Goal: Book appointment/travel/reservation

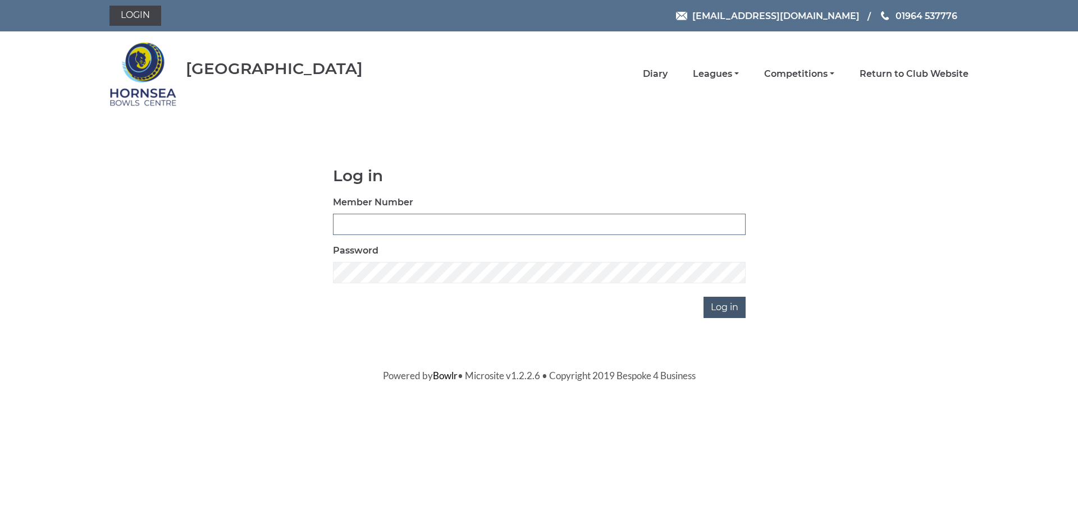
type input "1000"
click at [717, 310] on input "Log in" at bounding box center [724, 307] width 42 height 21
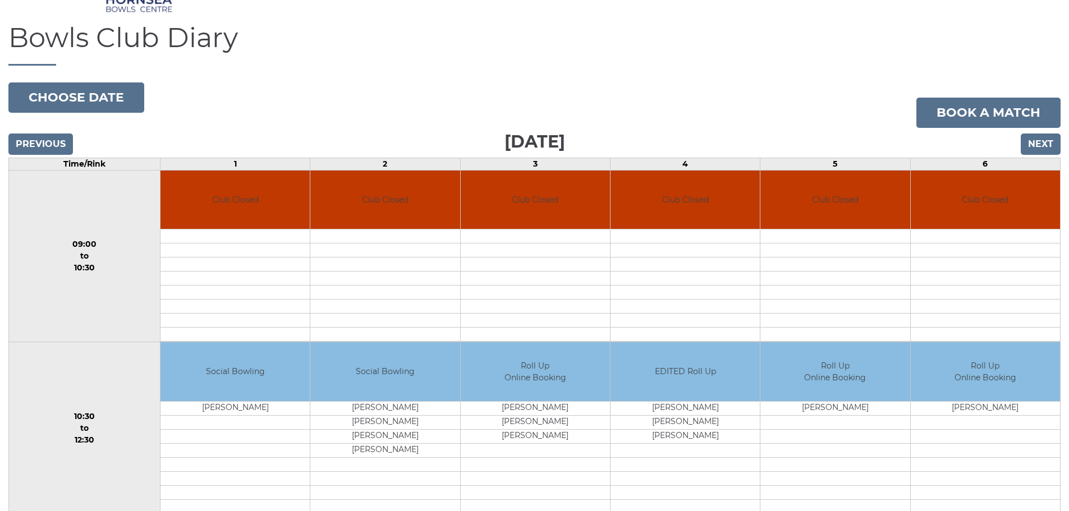
scroll to position [86, 0]
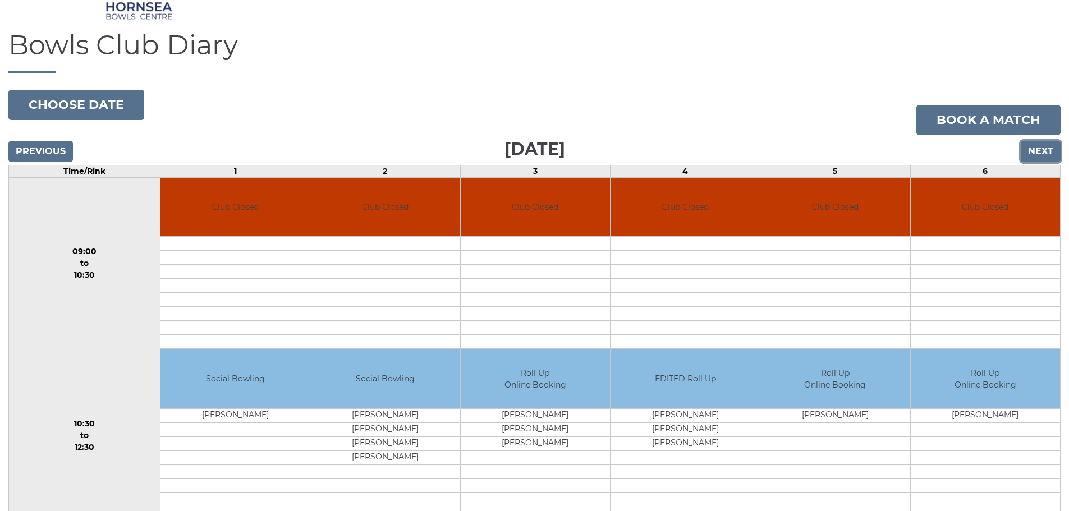
click at [1051, 154] on input "Next" at bounding box center [1041, 151] width 40 height 21
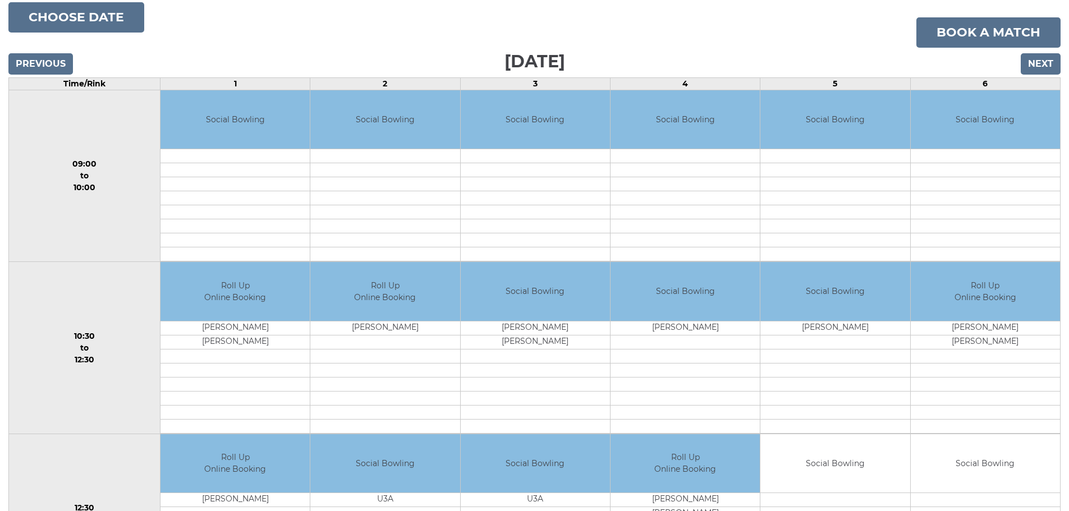
scroll to position [112, 0]
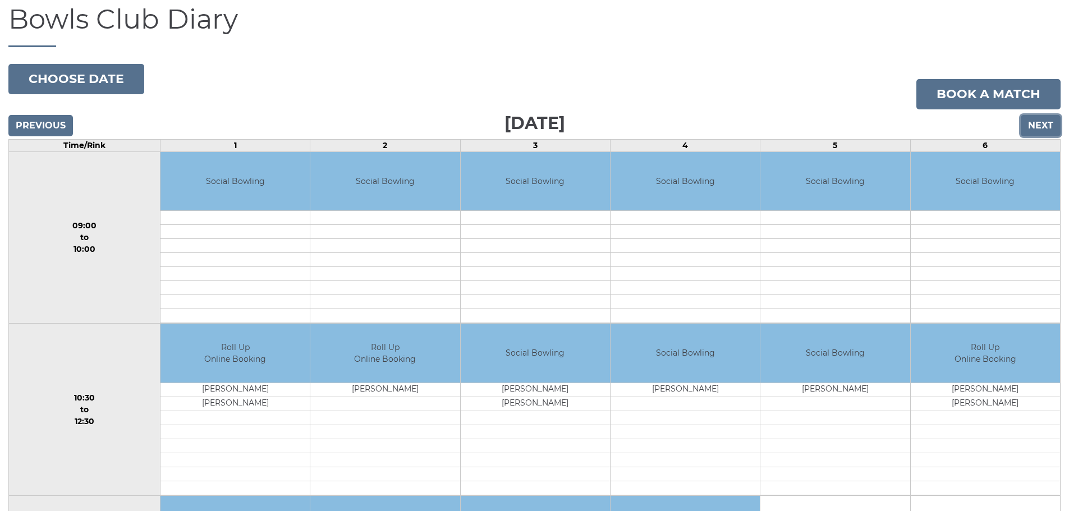
click at [1043, 126] on input "Next" at bounding box center [1041, 125] width 40 height 21
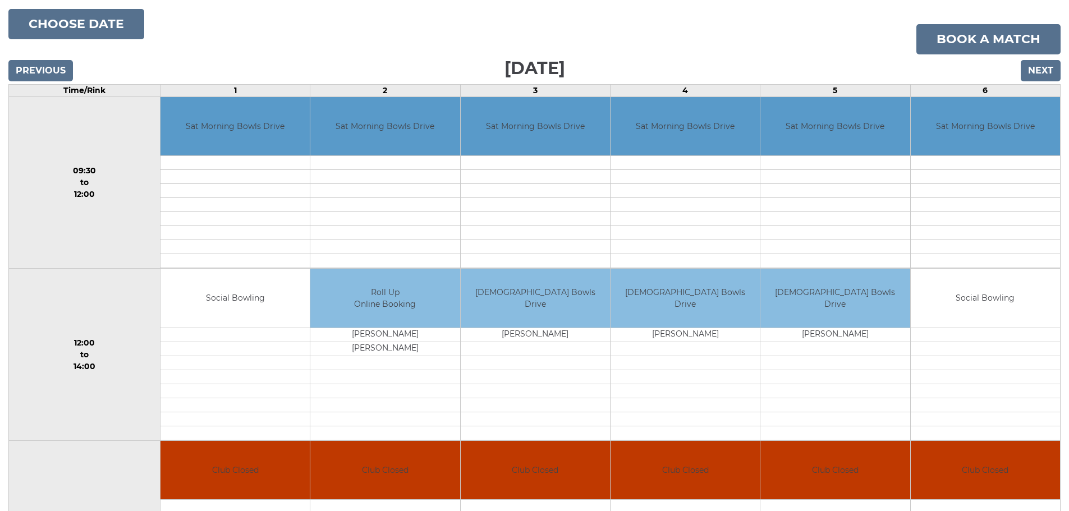
scroll to position [30, 0]
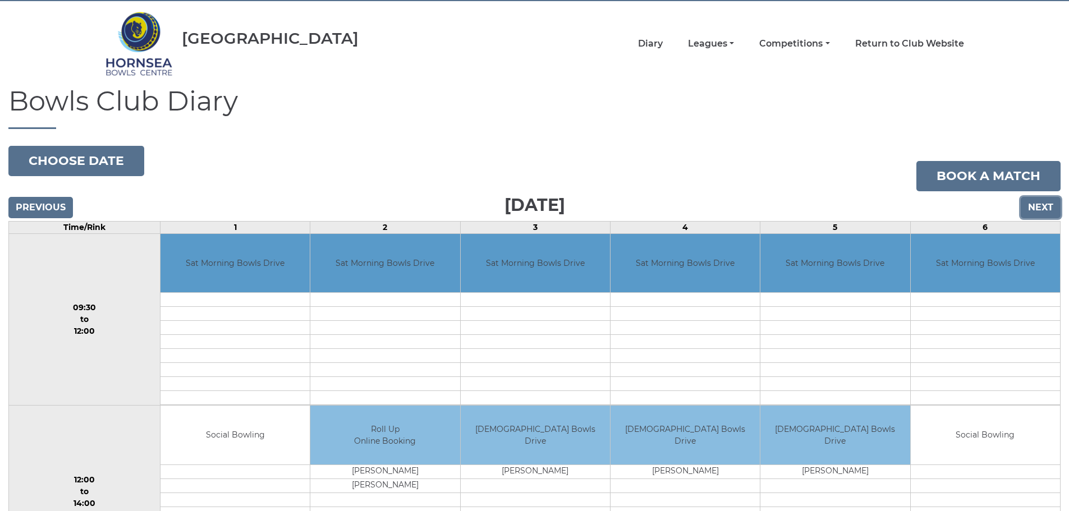
click at [1040, 204] on input "Next" at bounding box center [1041, 207] width 40 height 21
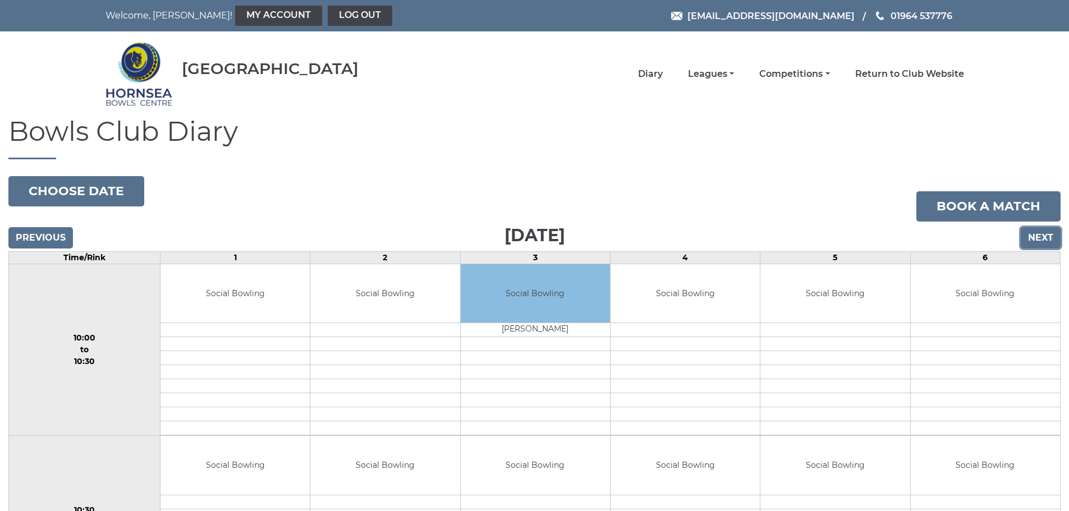
click at [1040, 236] on input "Next" at bounding box center [1041, 237] width 40 height 21
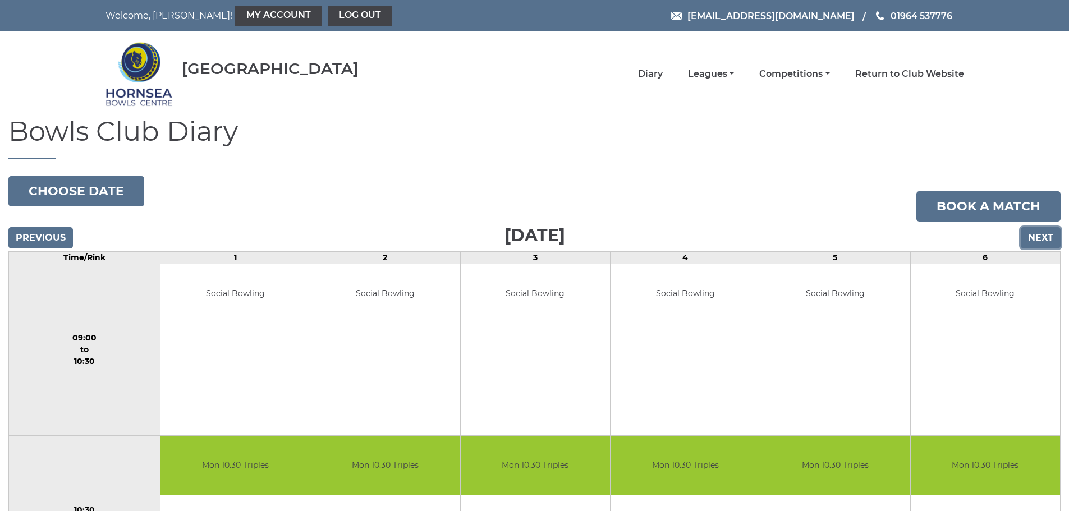
click at [1046, 236] on input "Next" at bounding box center [1041, 237] width 40 height 21
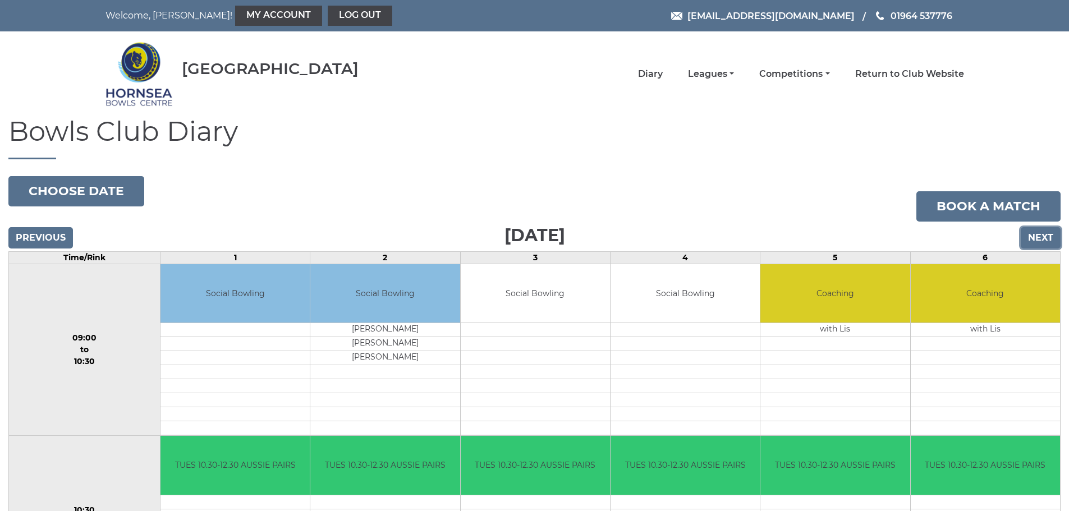
click at [1049, 243] on input "Next" at bounding box center [1041, 237] width 40 height 21
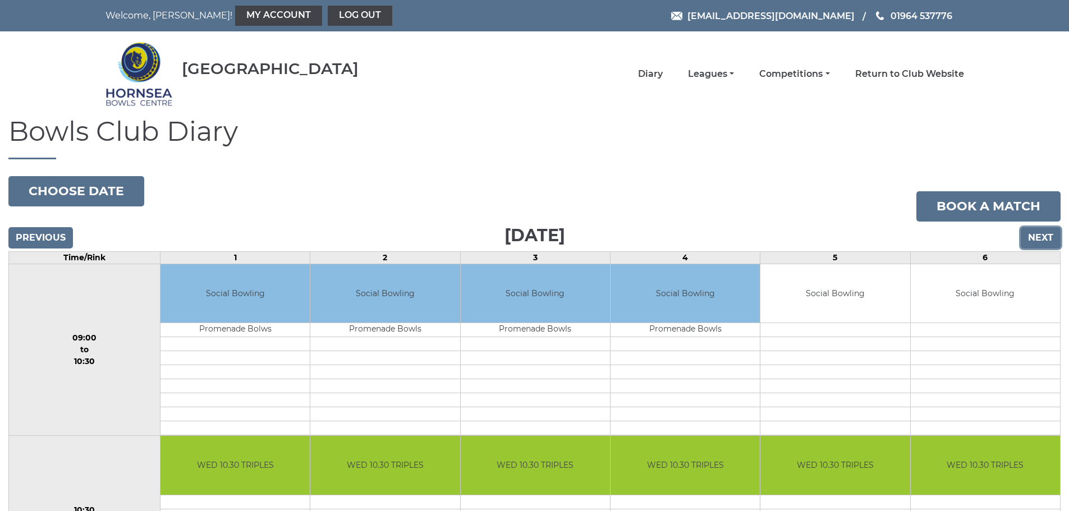
click at [1049, 243] on input "Next" at bounding box center [1041, 237] width 40 height 21
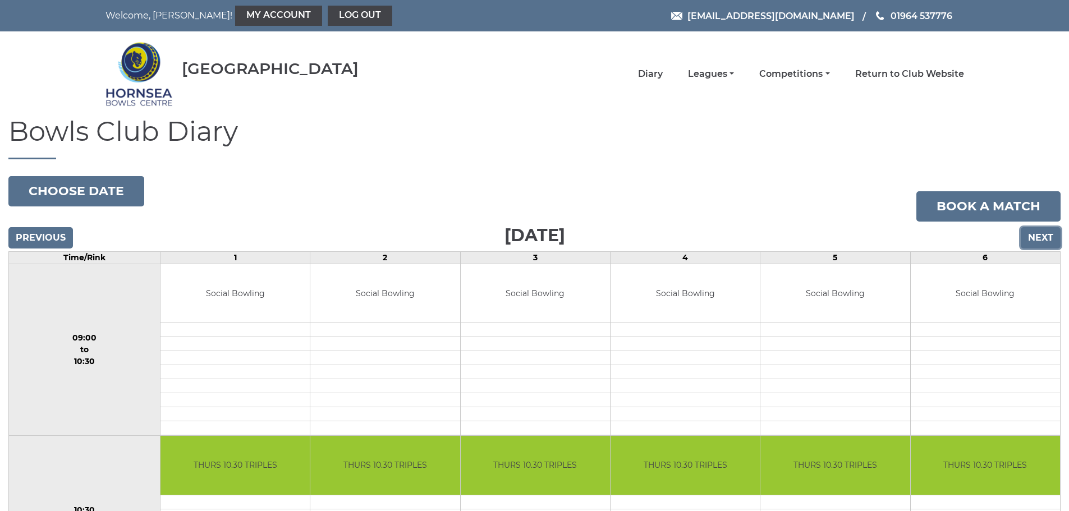
click at [1049, 241] on input "Next" at bounding box center [1041, 237] width 40 height 21
